Goal: Information Seeking & Learning: Find specific fact

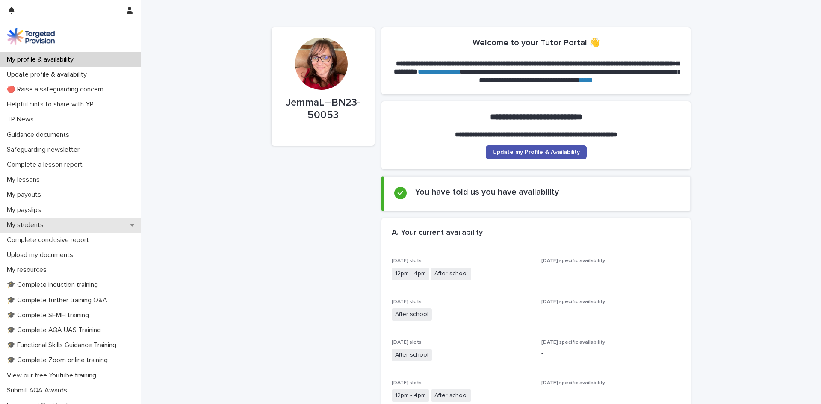
click at [30, 229] on div "My students" at bounding box center [70, 225] width 141 height 15
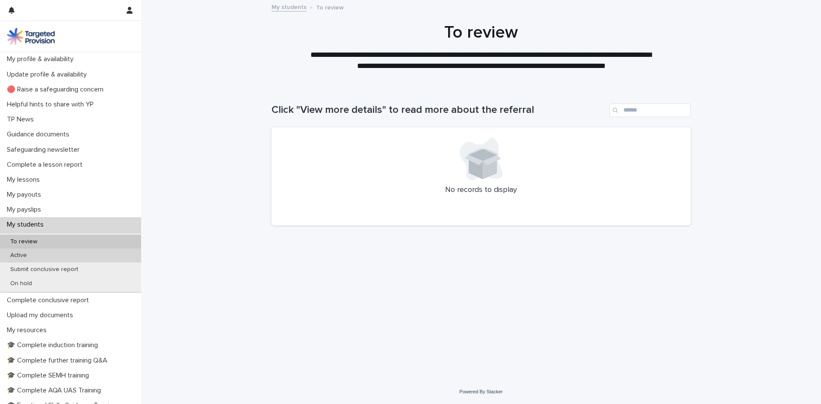
click at [27, 257] on p "Active" at bounding box center [18, 255] width 30 height 7
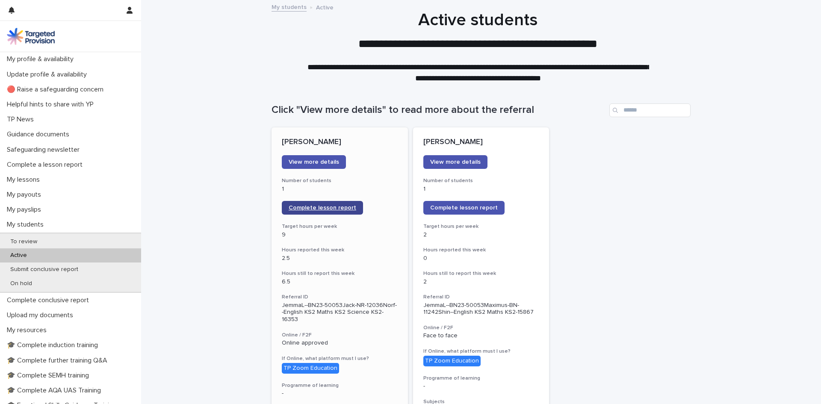
click at [305, 207] on span "Complete lesson report" at bounding box center [323, 208] width 68 height 6
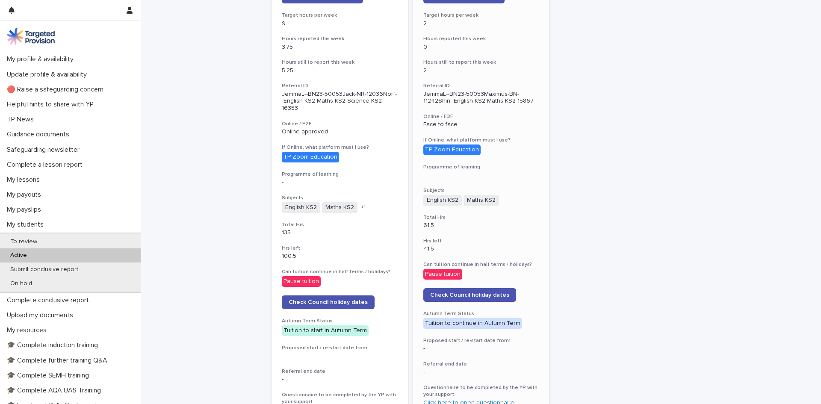
scroll to position [214, 0]
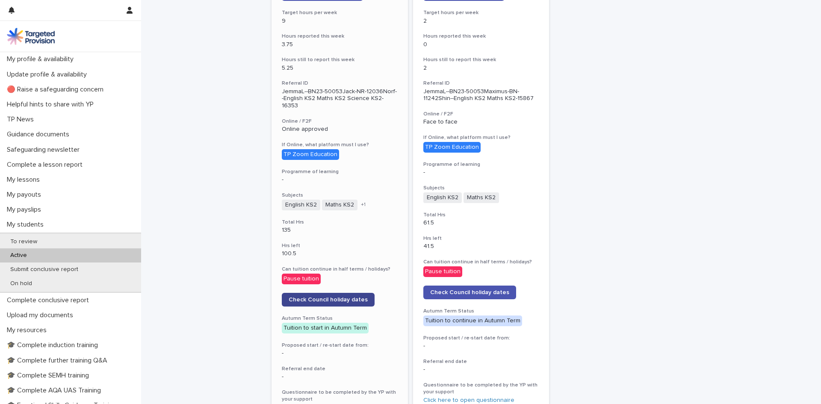
click at [343, 297] on span "Check Council holiday dates" at bounding box center [328, 300] width 79 height 6
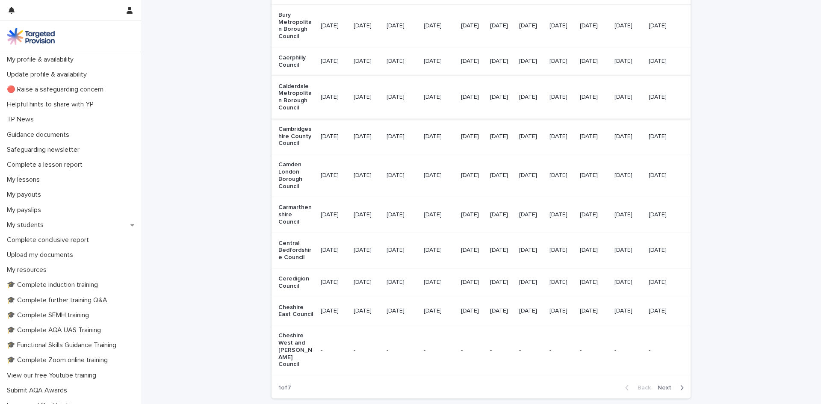
scroll to position [1016, 0]
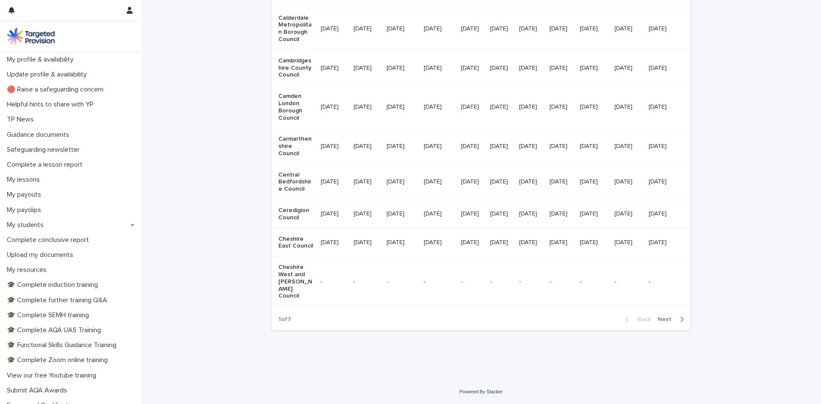
click at [662, 319] on span "Next" at bounding box center [667, 319] width 19 height 6
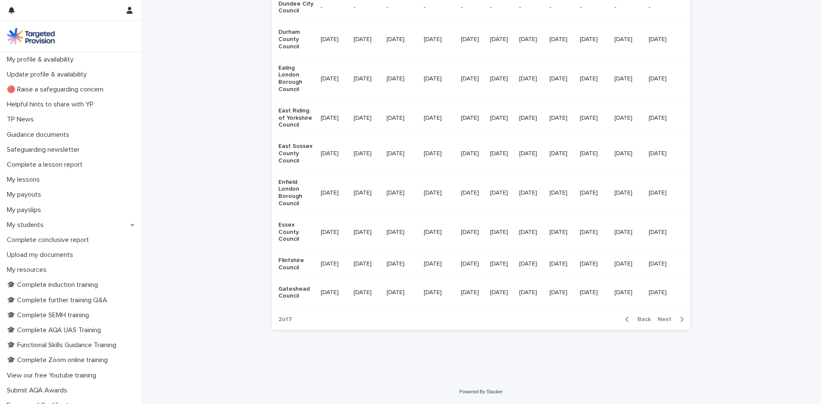
scroll to position [980, 0]
click at [662, 320] on span "Next" at bounding box center [667, 319] width 19 height 6
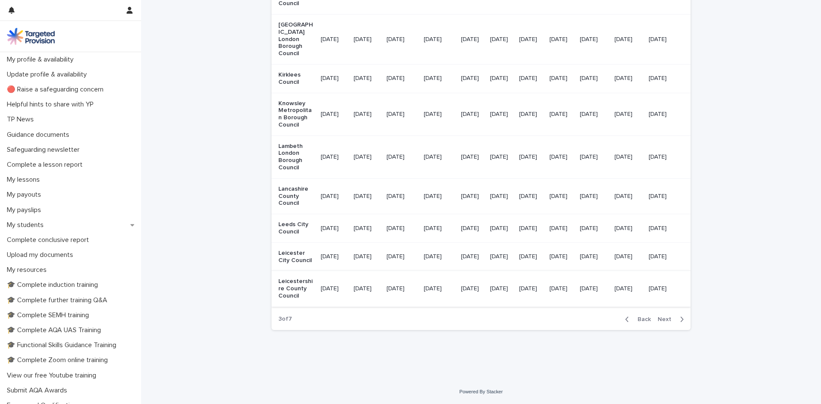
scroll to position [1059, 0]
click at [663, 317] on span "Next" at bounding box center [667, 319] width 19 height 6
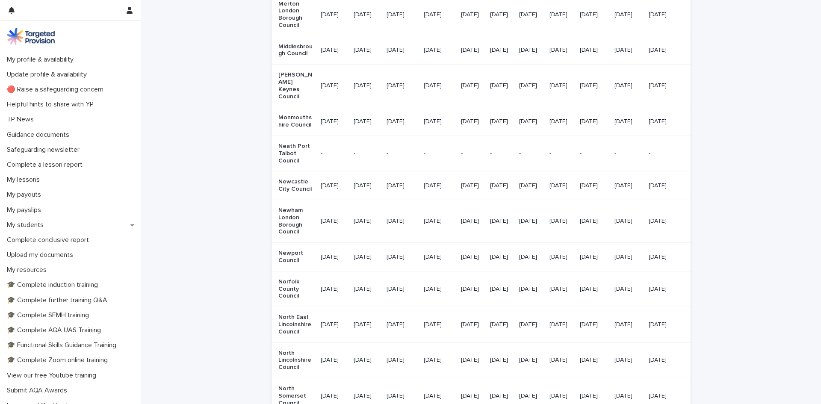
scroll to position [446, 0]
